Goal: Information Seeking & Learning: Check status

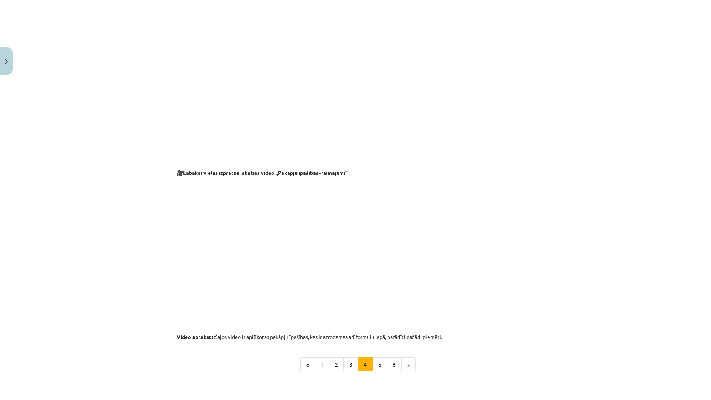
scroll to position [510, 0]
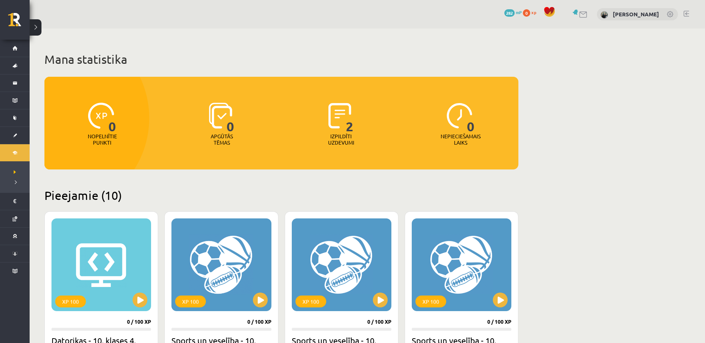
drag, startPoint x: 96, startPoint y: 102, endPoint x: 106, endPoint y: 93, distance: 12.3
drag, startPoint x: 106, startPoint y: 93, endPoint x: 106, endPoint y: 87, distance: 6.7
drag, startPoint x: 106, startPoint y: 87, endPoint x: 106, endPoint y: 81, distance: 5.6
drag, startPoint x: 107, startPoint y: 84, endPoint x: 260, endPoint y: 54, distance: 155.4
click at [267, 56] on h1 "Mana statistika" at bounding box center [281, 59] width 474 height 15
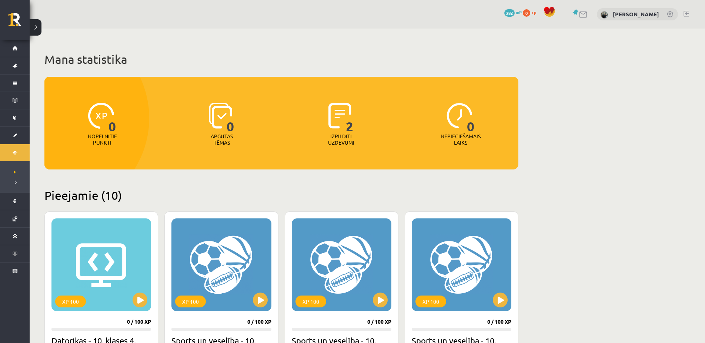
click at [339, 119] on img at bounding box center [340, 116] width 23 height 26
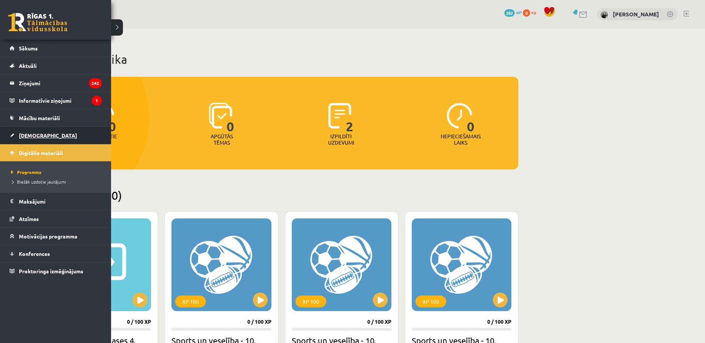
click at [26, 135] on span "[DEMOGRAPHIC_DATA]" at bounding box center [48, 135] width 58 height 7
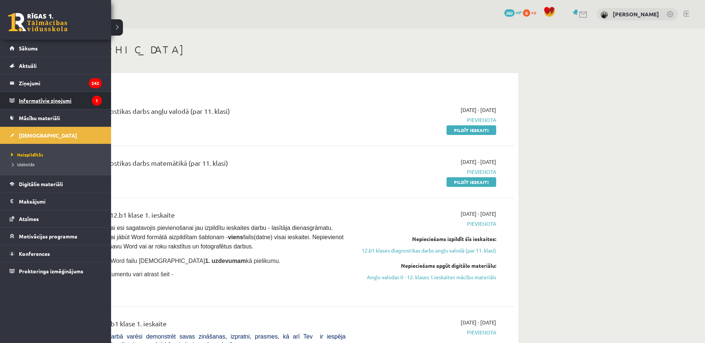
click at [39, 102] on legend "Informatīvie ziņojumi 1" at bounding box center [60, 100] width 83 height 17
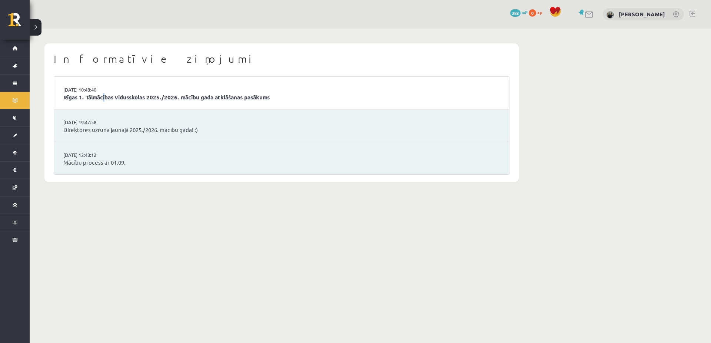
click at [151, 100] on link "Rīgas 1. Tālmācības vidusskolas 2025./2026. mācību gada atklāšanas pasākums" at bounding box center [281, 97] width 436 height 9
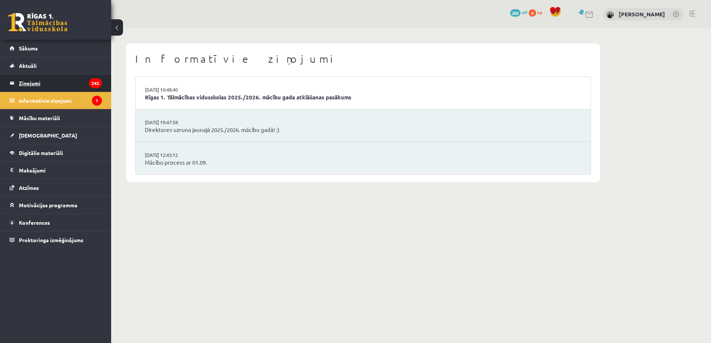
click at [67, 79] on legend "Ziņojumi 242" at bounding box center [60, 82] width 83 height 17
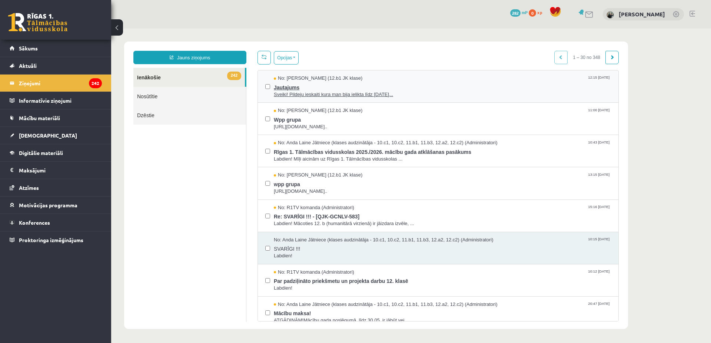
click at [338, 93] on span "Sveiki! Pildeju ieskaiti kura man bija ielikta līdz 15.09.25..." at bounding box center [442, 94] width 337 height 7
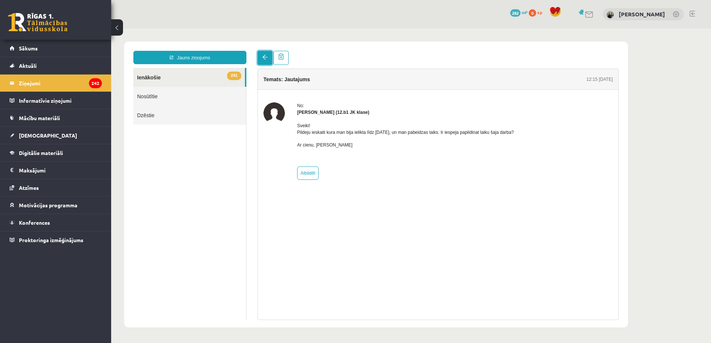
click at [265, 59] on span at bounding box center [264, 56] width 5 height 5
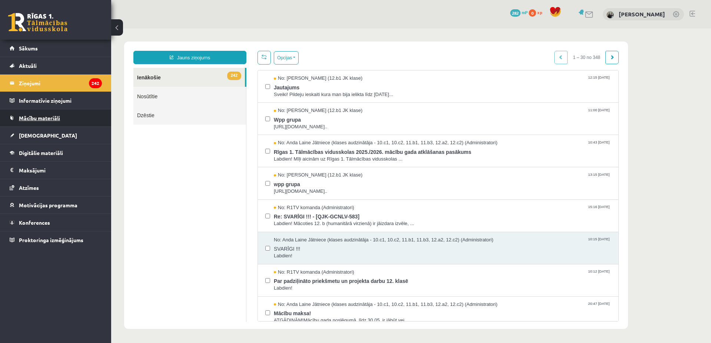
click at [70, 119] on link "Mācību materiāli" at bounding box center [56, 117] width 92 height 17
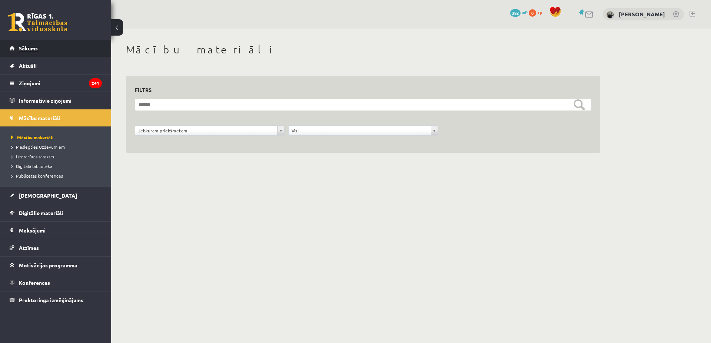
click at [50, 53] on link "Sākums" at bounding box center [56, 48] width 92 height 17
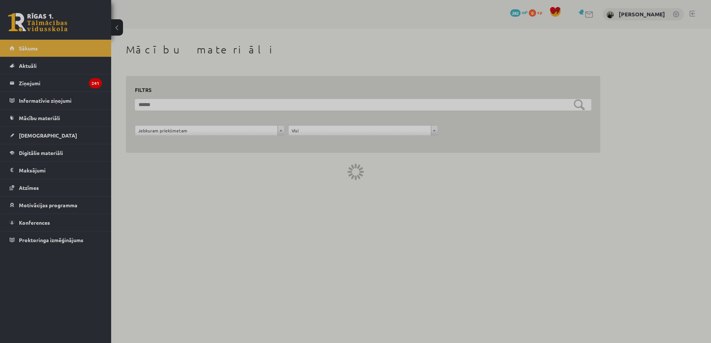
click at [46, 31] on div at bounding box center [355, 171] width 711 height 343
